Goal: Transaction & Acquisition: Purchase product/service

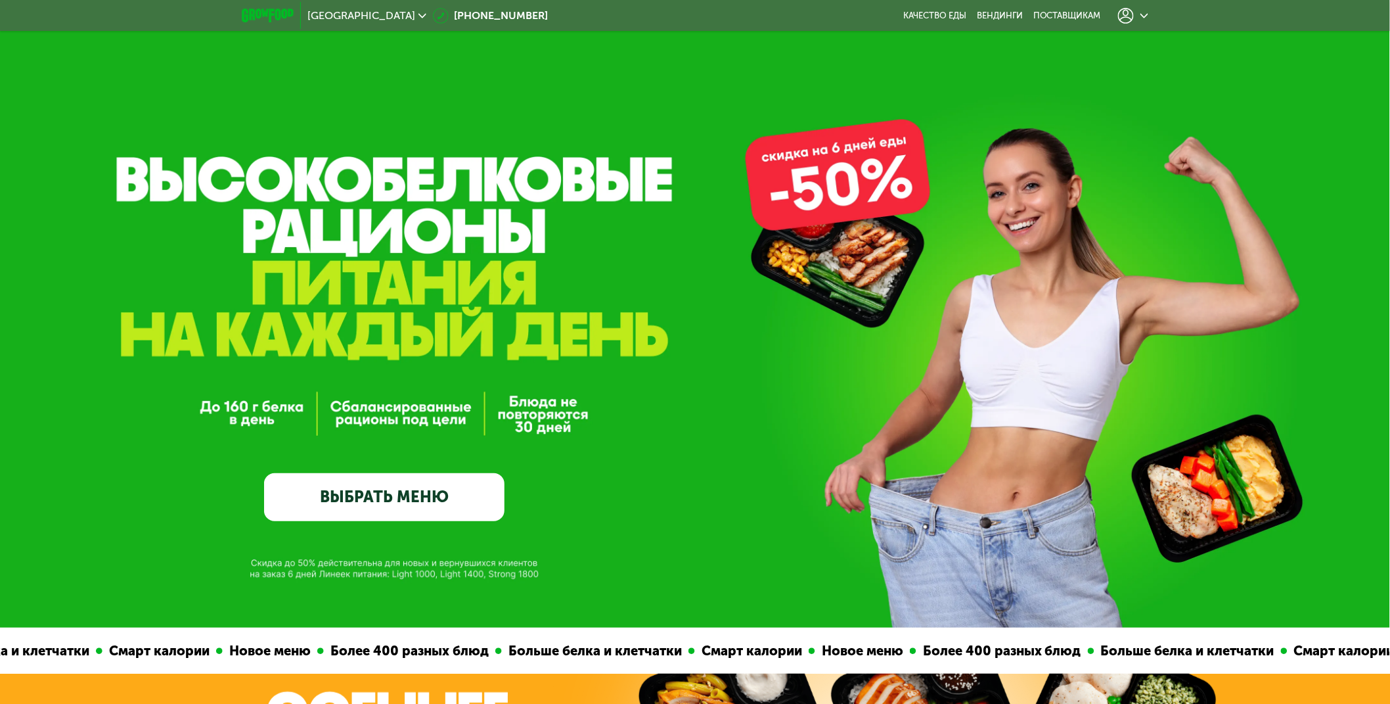
drag, startPoint x: 1111, startPoint y: 271, endPoint x: 1118, endPoint y: 268, distance: 7.1
click at [1111, 271] on div "GrowFood — доставка правильного питания ВЫБРАТЬ МЕНЮ" at bounding box center [695, 372] width 1390 height 300
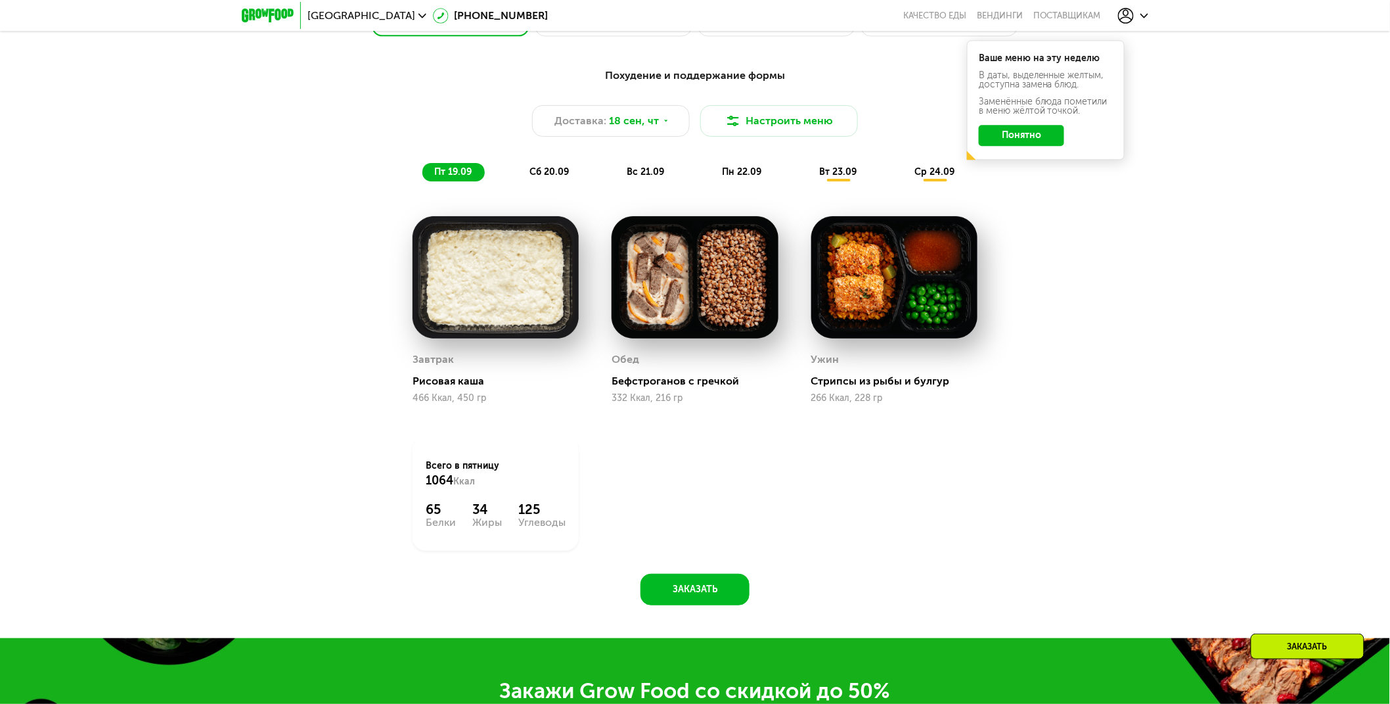
scroll to position [1314, 0]
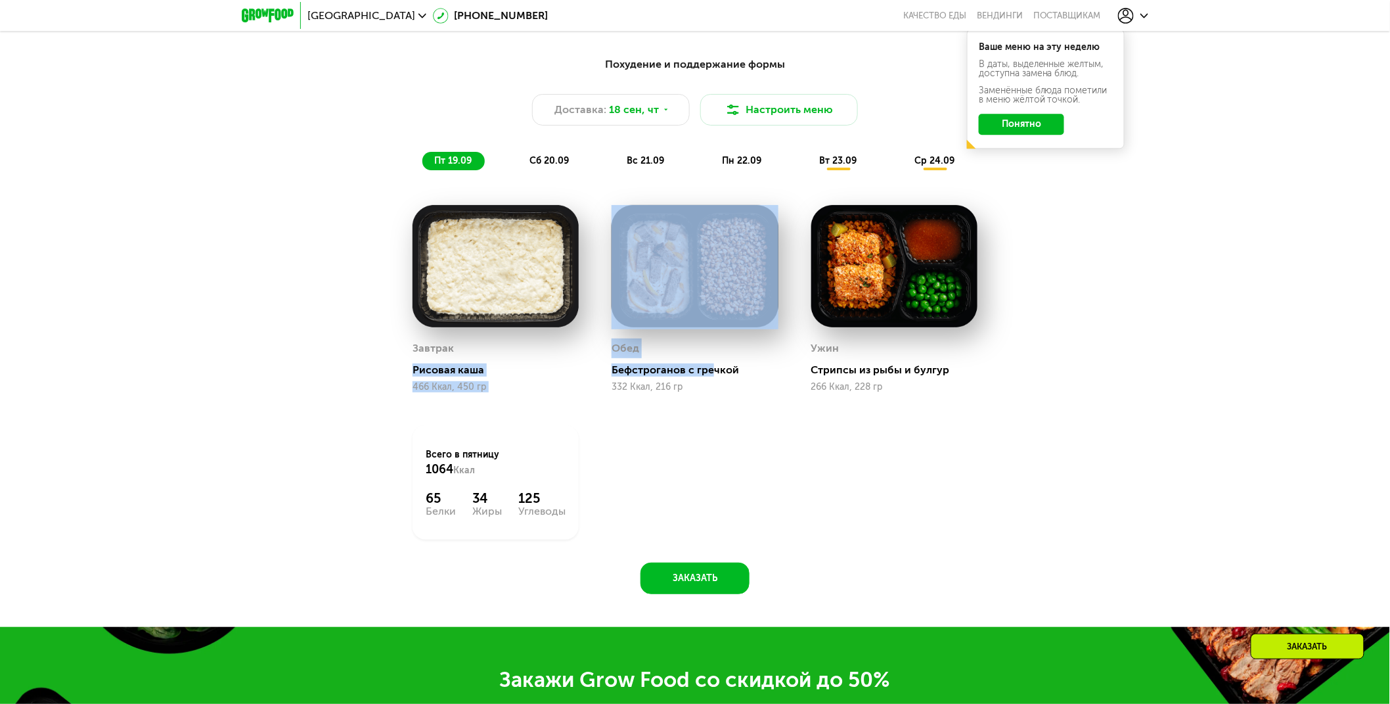
drag, startPoint x: 399, startPoint y: 375, endPoint x: 711, endPoint y: 438, distance: 317.8
click at [707, 383] on div "Завтрак Рисовая каша 466 Ккал, 450 гр Обед Бефстроганов с гречкой 332 Ккал, 216…" at bounding box center [695, 372] width 598 height 367
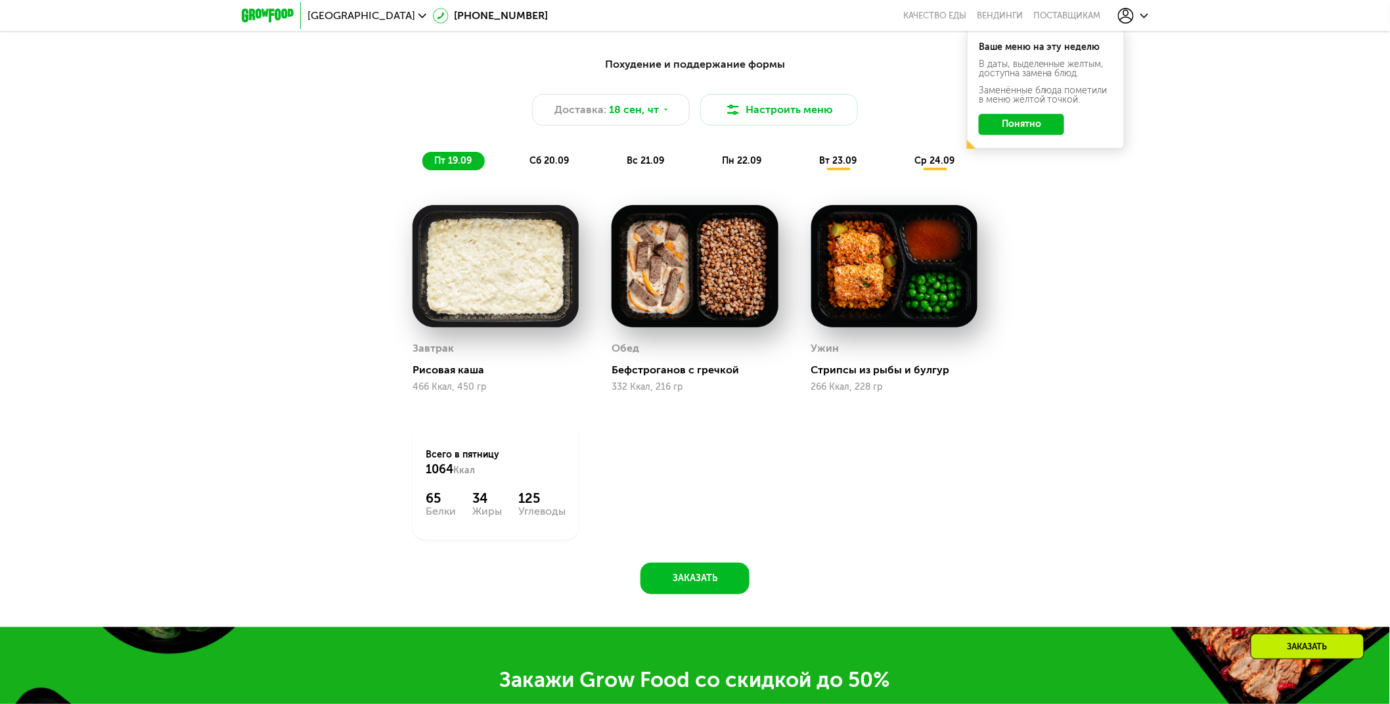
click at [734, 445] on div "Завтрак Рисовая каша 466 Ккал, 450 гр Обед Бефстроганов с гречкой 332 Ккал, 216…" at bounding box center [695, 372] width 598 height 367
drag, startPoint x: 378, startPoint y: 179, endPoint x: 519, endPoint y: 424, distance: 282.6
click at [519, 424] on div "Похудение и поддержание формы Доставка: [DATE] Настроить меню пт 19.09 сб 20.09…" at bounding box center [694, 321] width 809 height 545
click at [703, 444] on div "Завтрак Рисовая каша 466 Ккал, 450 гр Обед Бефстроганов с гречкой 332 Ккал, 216…" at bounding box center [695, 372] width 598 height 367
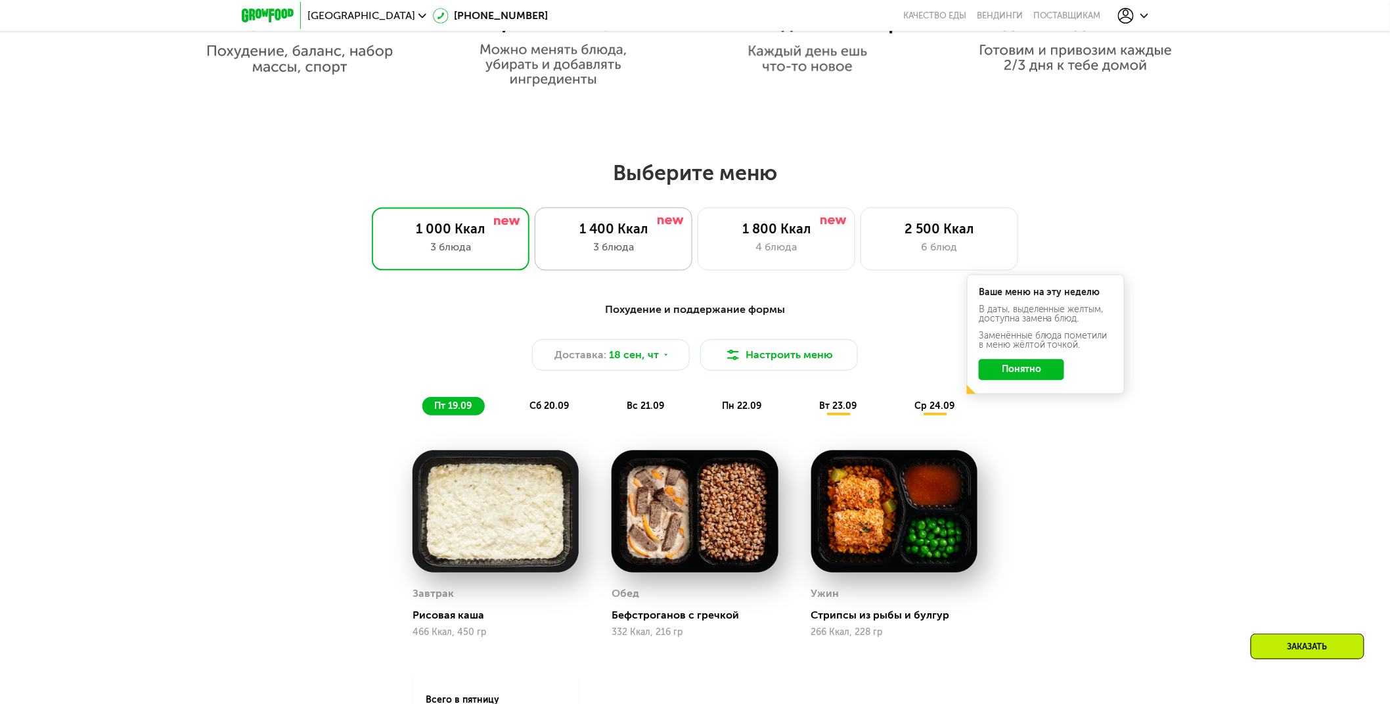
scroll to position [1095, 0]
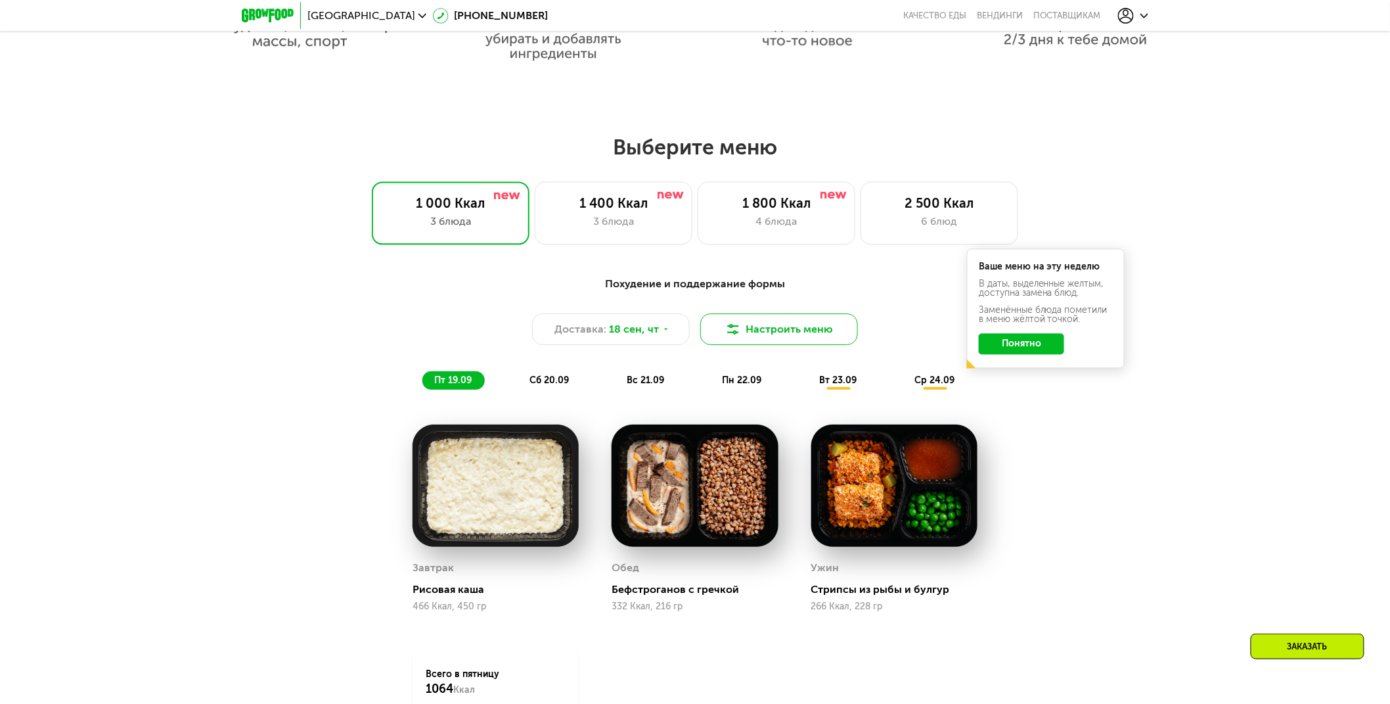
click at [771, 330] on button "Настроить меню" at bounding box center [779, 329] width 158 height 32
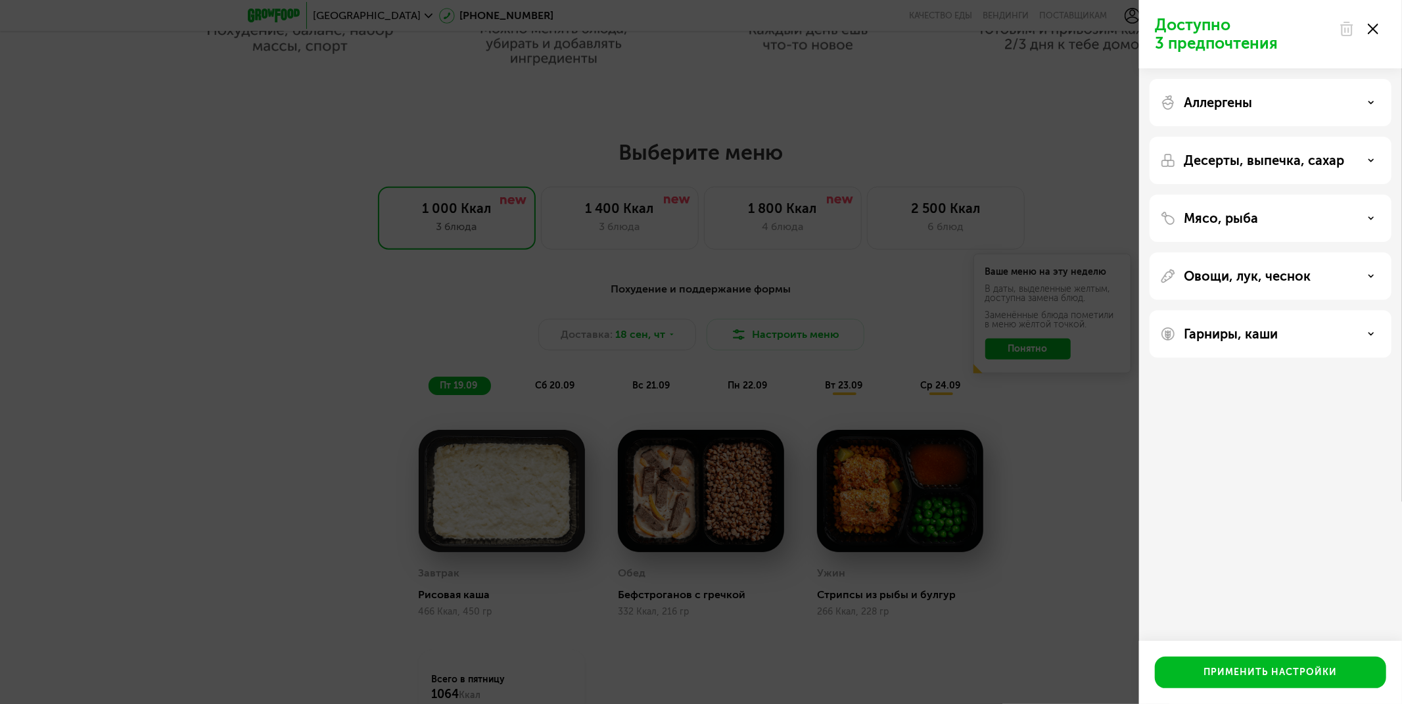
click at [1373, 28] on use at bounding box center [1372, 29] width 11 height 11
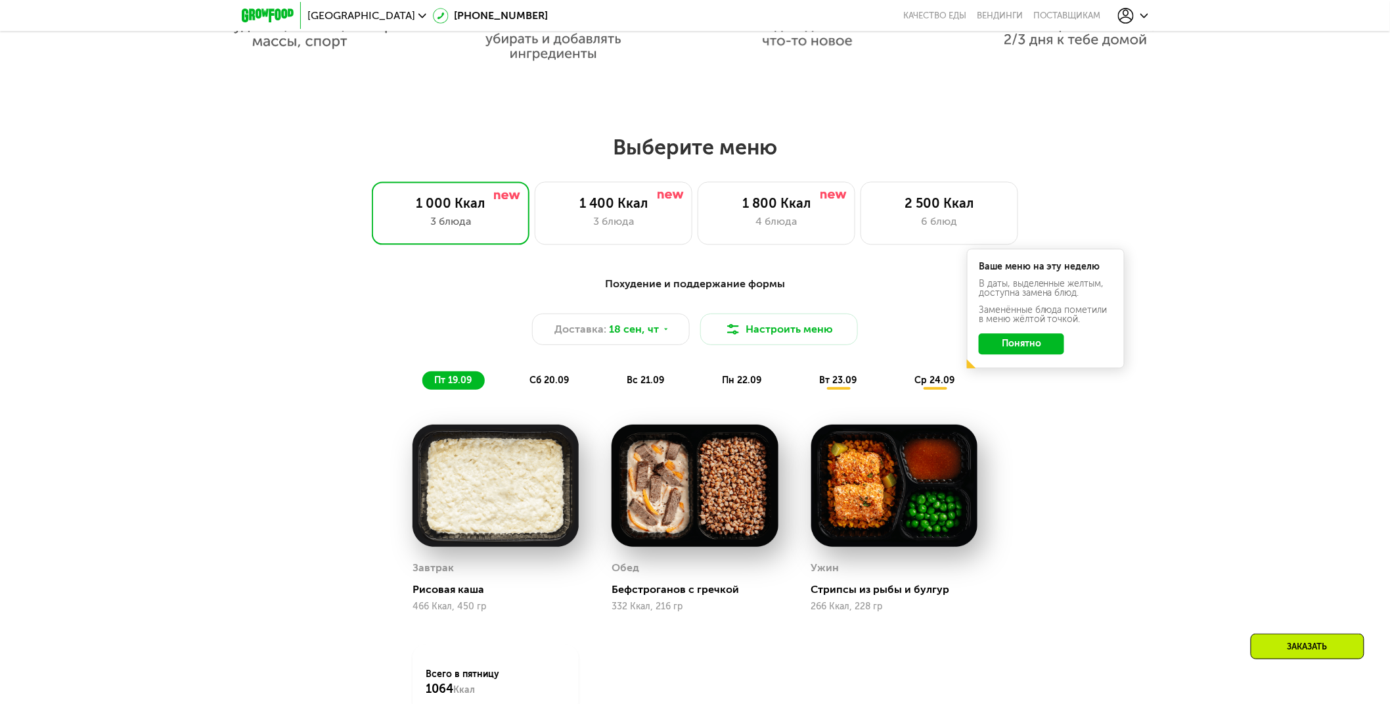
click at [568, 381] on span "сб 20.09" at bounding box center [549, 380] width 39 height 11
